Goal: Task Accomplishment & Management: Manage account settings

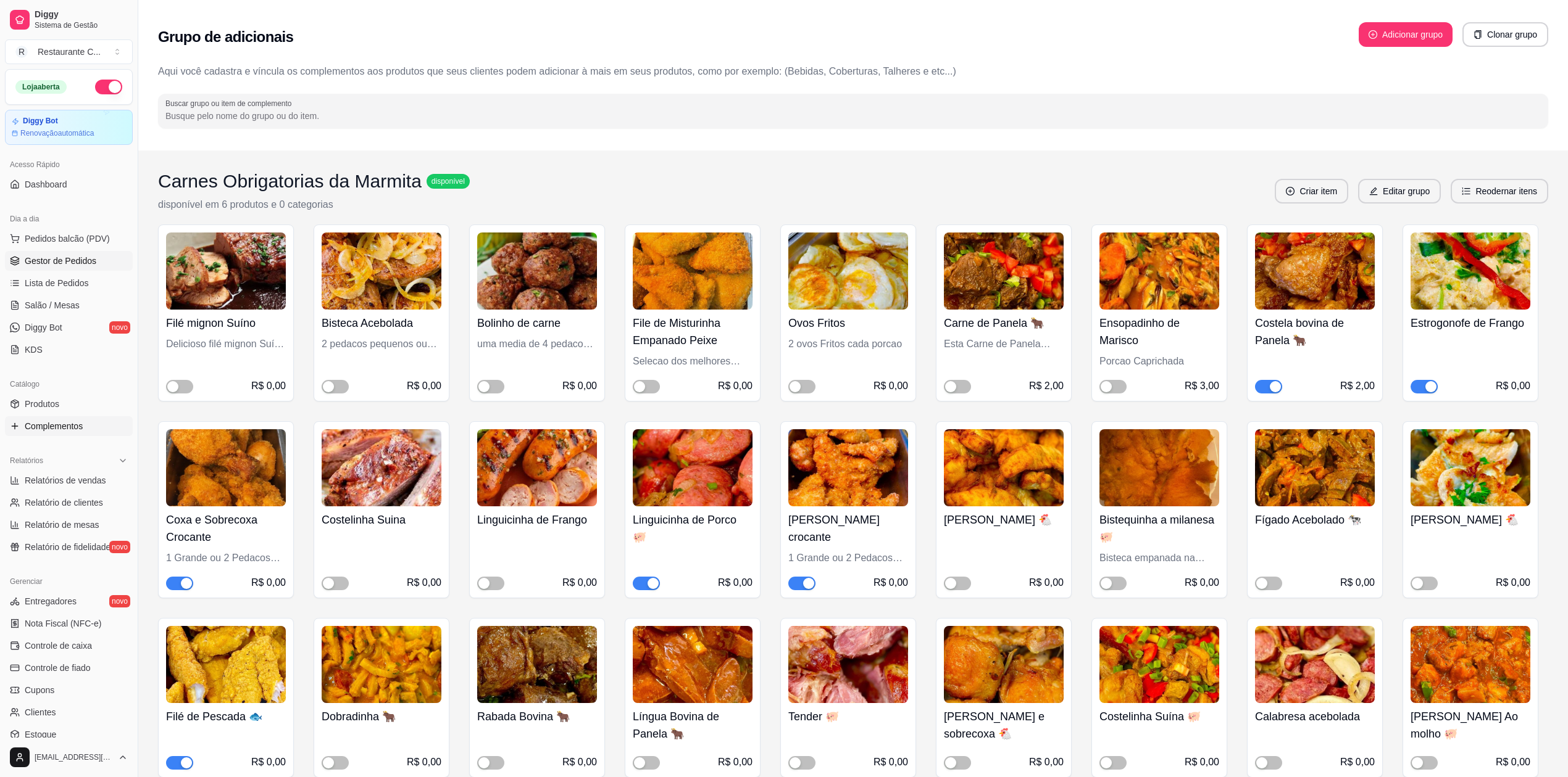
click at [75, 270] on link "Gestor de Pedidos" at bounding box center [69, 261] width 128 height 20
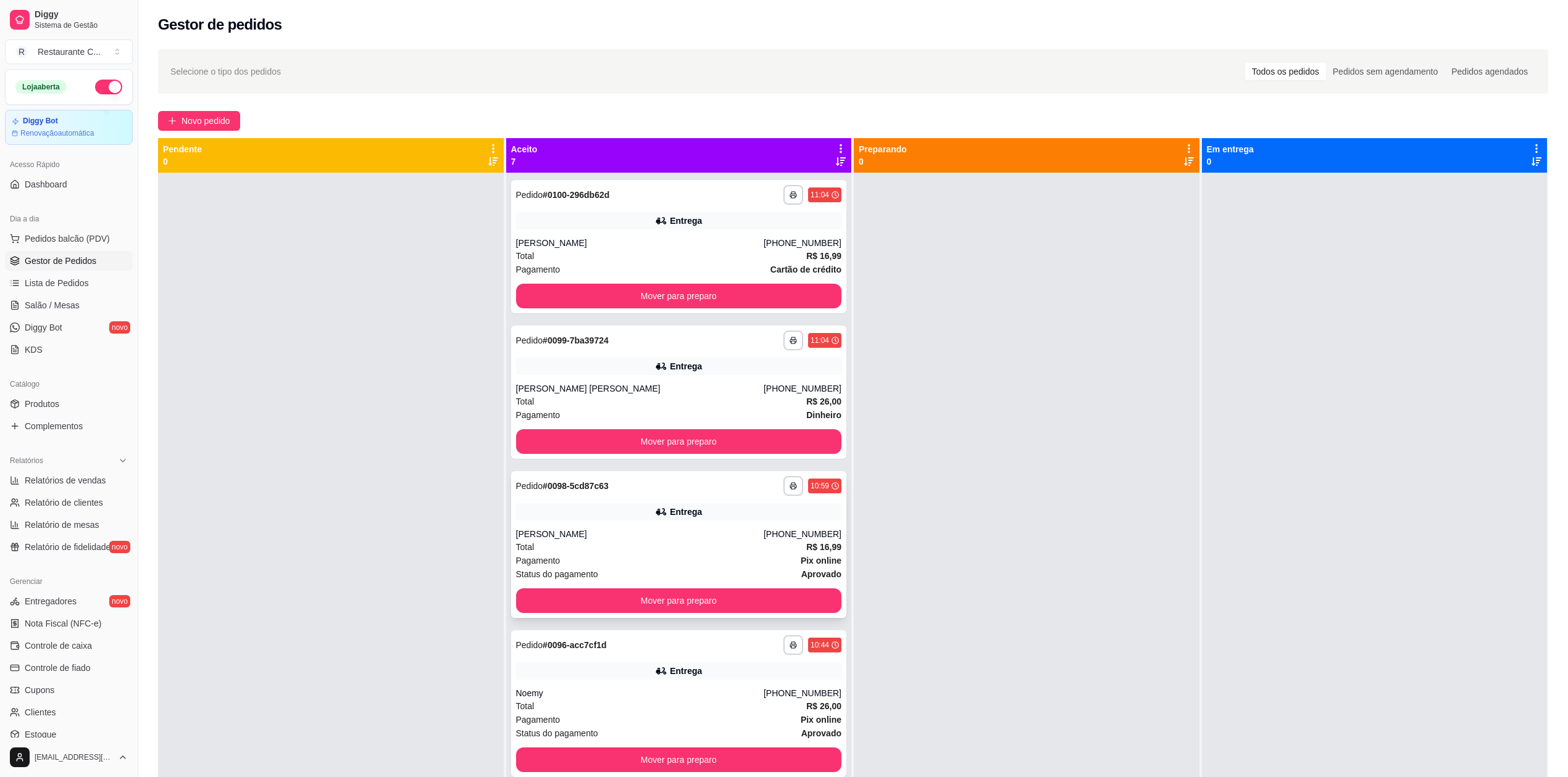
click at [635, 519] on div "Entrega" at bounding box center [679, 512] width 326 height 17
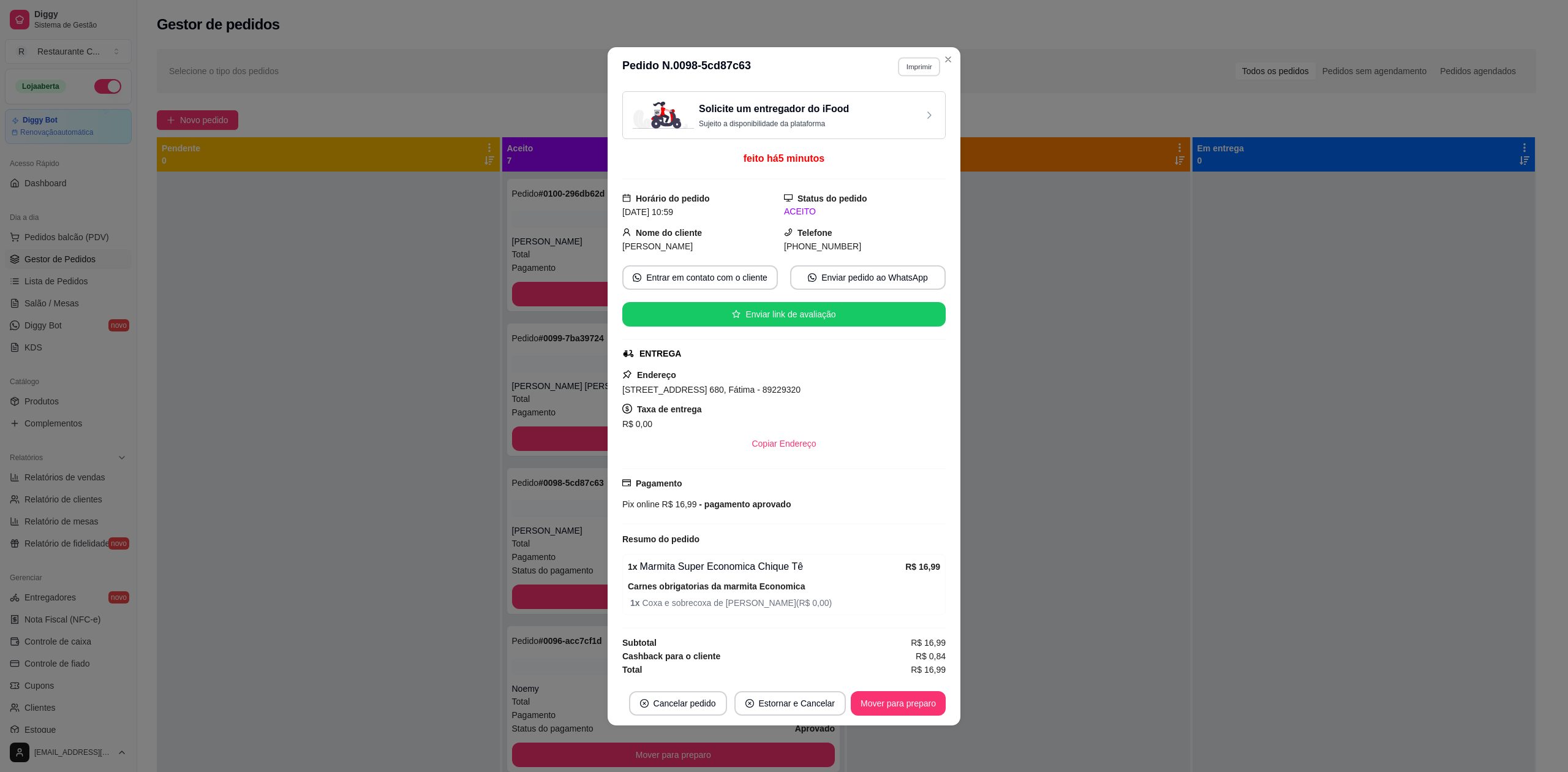
click at [914, 62] on button "Imprimir" at bounding box center [919, 66] width 43 height 19
click at [904, 106] on button "Delivery" at bounding box center [897, 106] width 86 height 19
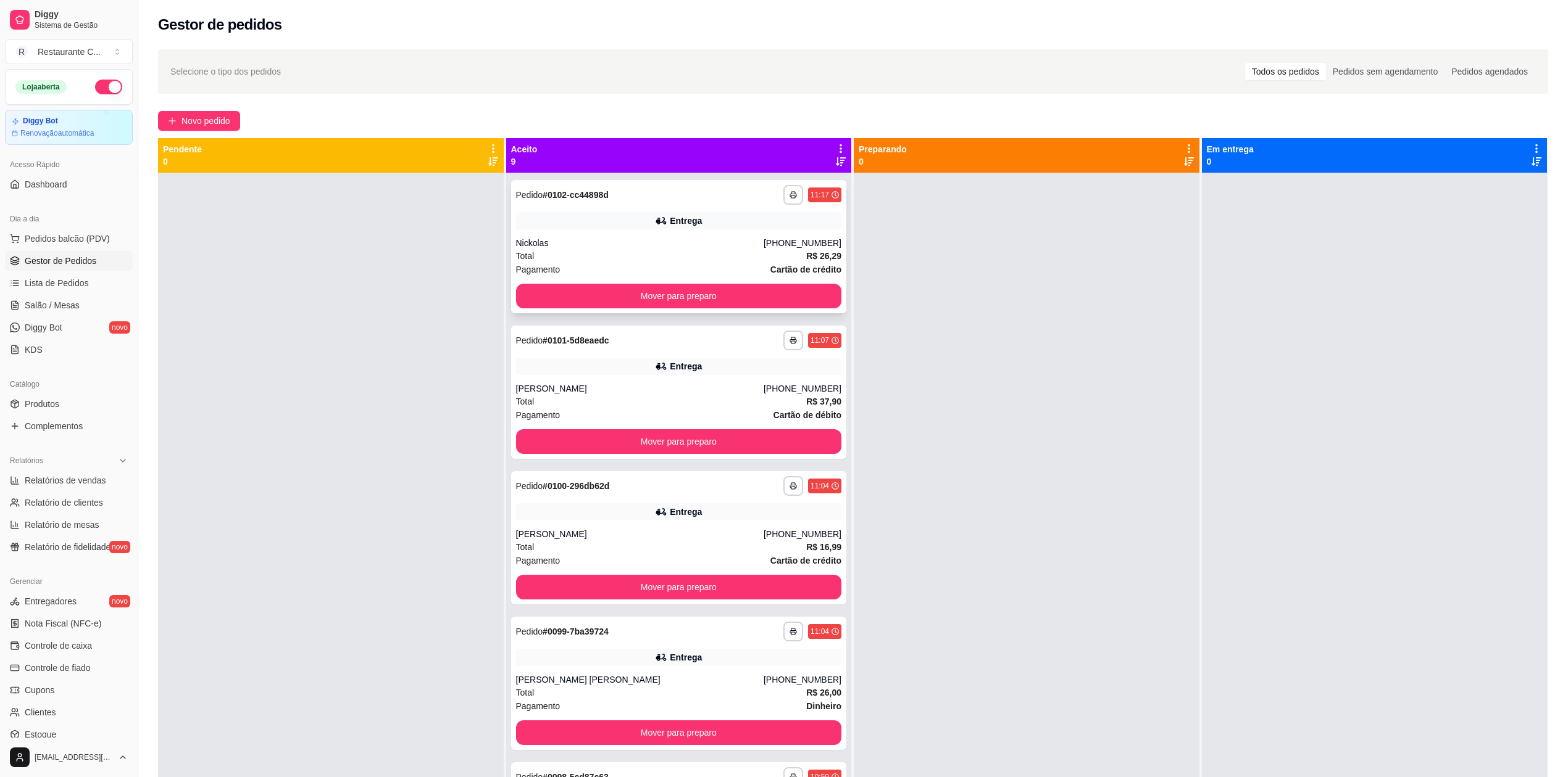
click at [676, 252] on div "Total R$ 26,29" at bounding box center [679, 256] width 326 height 14
click at [783, 188] on button "button" at bounding box center [793, 195] width 20 height 20
click at [722, 232] on button "Delivery" at bounding box center [742, 237] width 86 height 19
click at [69, 476] on span "Relatórios de vendas" at bounding box center [65, 481] width 81 height 12
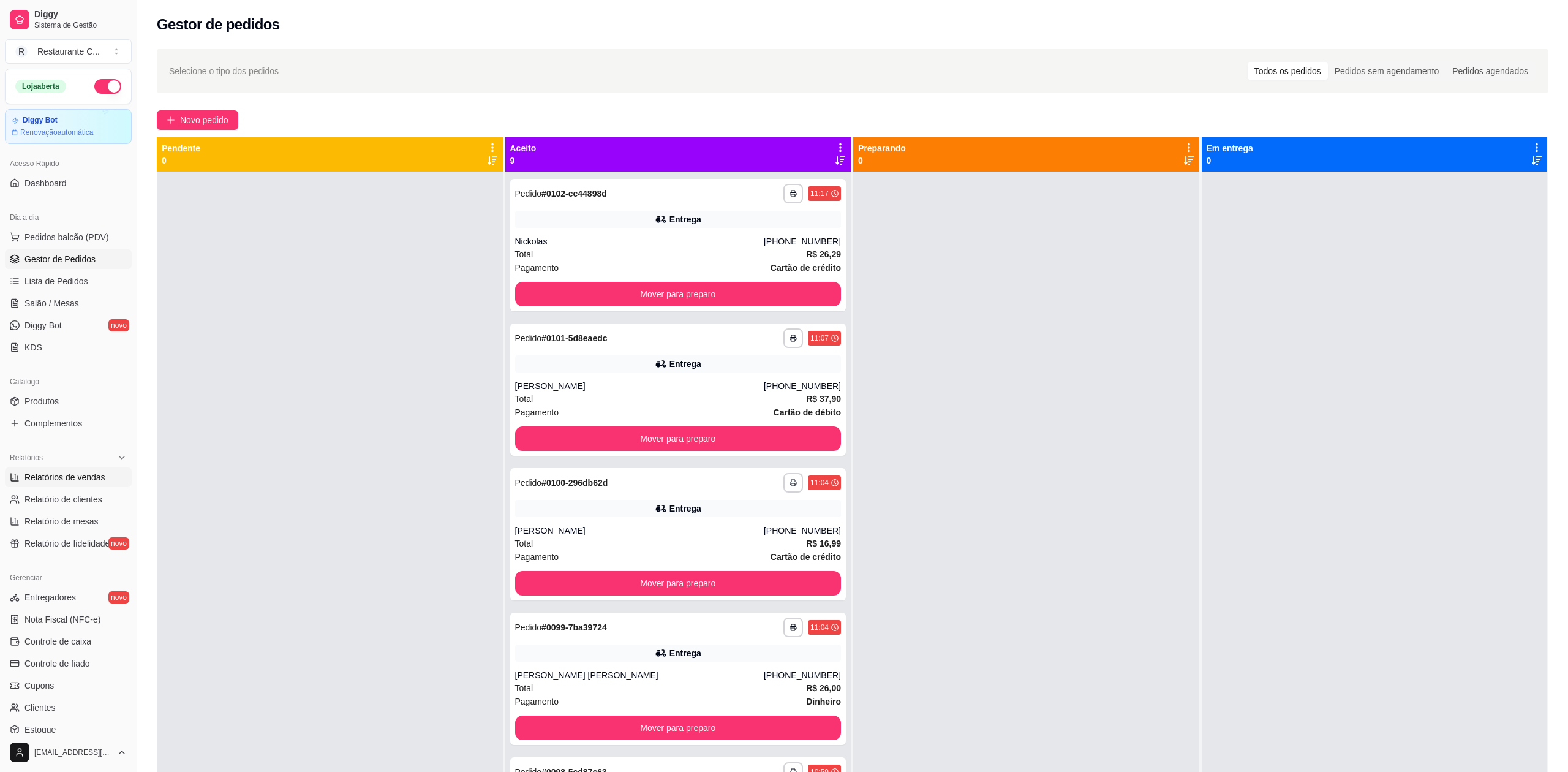
select select "ALL"
select select "0"
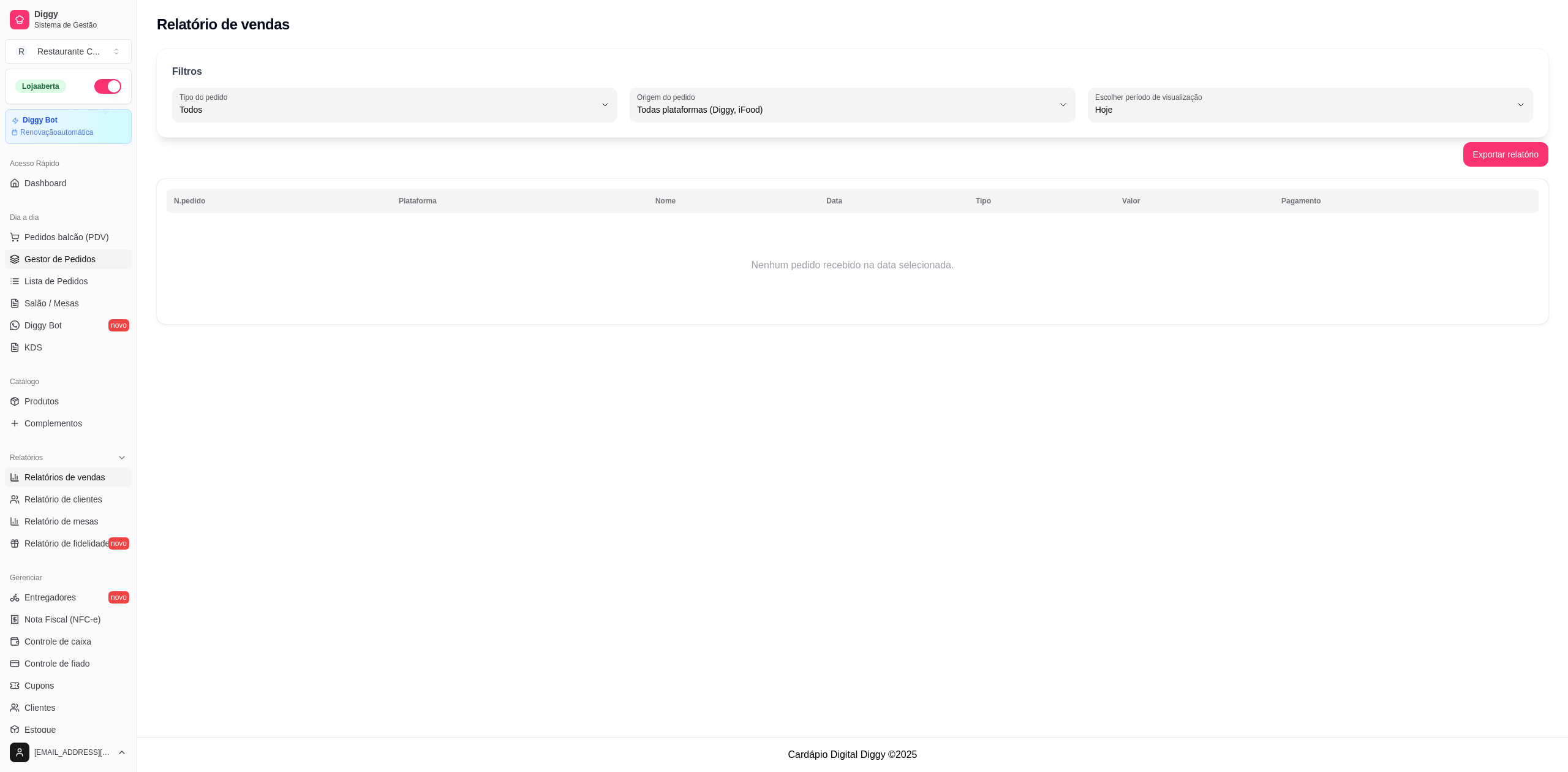
click at [98, 253] on link "Gestor de Pedidos" at bounding box center [68, 259] width 127 height 20
